Goal: Download file/media

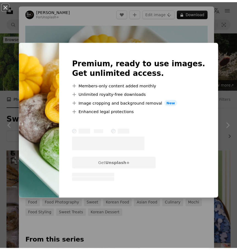
scroll to position [449, 0]
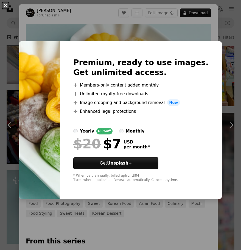
click at [2, 7] on button "An X shape" at bounding box center [5, 5] width 7 height 7
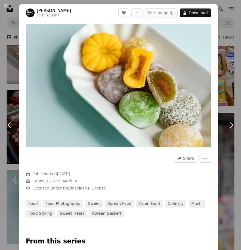
click at [224, 163] on div "An X shape Chevron left Chevron right [PERSON_NAME] For Unsplash+ A heart A plu…" at bounding box center [120, 125] width 241 height 250
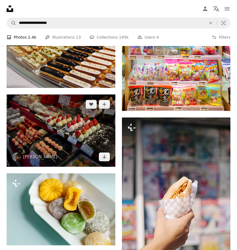
scroll to position [438, 0]
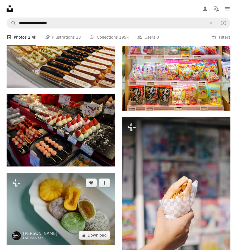
click at [90, 209] on img at bounding box center [61, 209] width 109 height 72
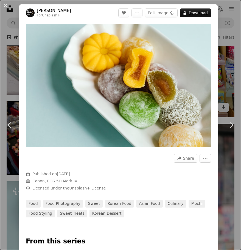
click at [227, 55] on div "An X shape Chevron left Chevron right [PERSON_NAME] For Unsplash+ A heart A plu…" at bounding box center [120, 125] width 241 height 250
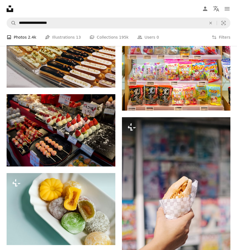
click at [105, 9] on nav "Unsplash logo Unsplash Home A photo Pen Tool A compass A stack of folders Downl…" at bounding box center [118, 9] width 237 height 18
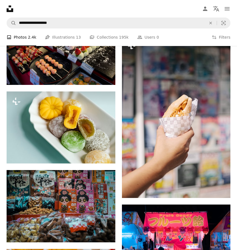
scroll to position [520, 0]
